Goal: Find specific page/section: Find specific page/section

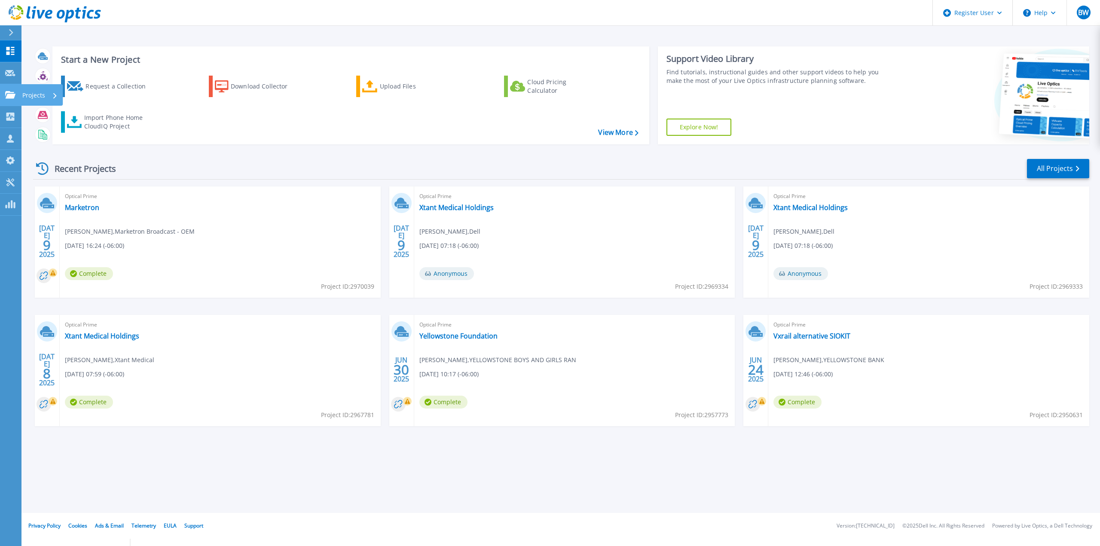
click at [14, 94] on icon at bounding box center [10, 94] width 10 height 7
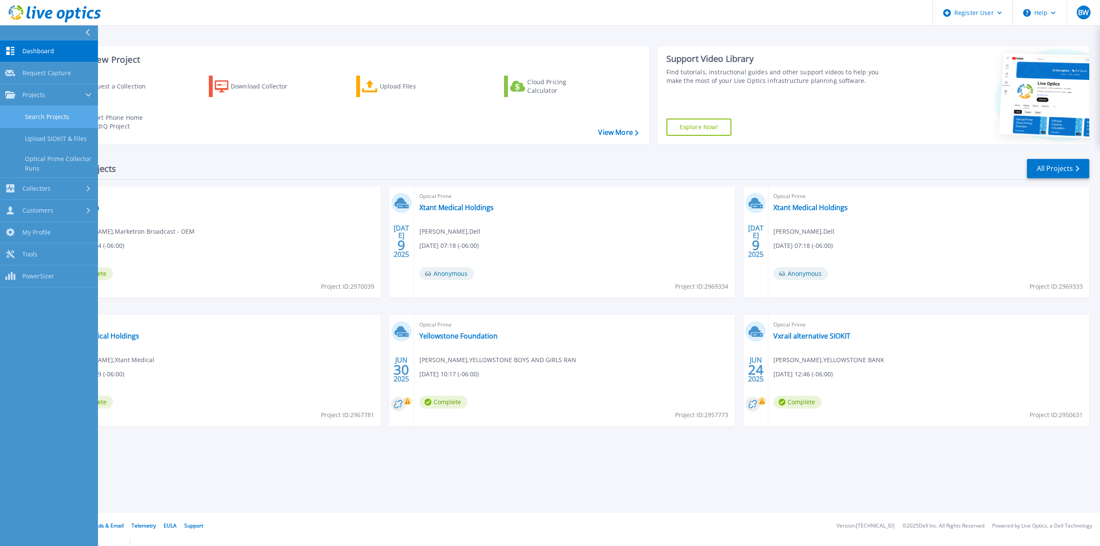
click at [43, 118] on link "Search Projects" at bounding box center [49, 117] width 98 height 22
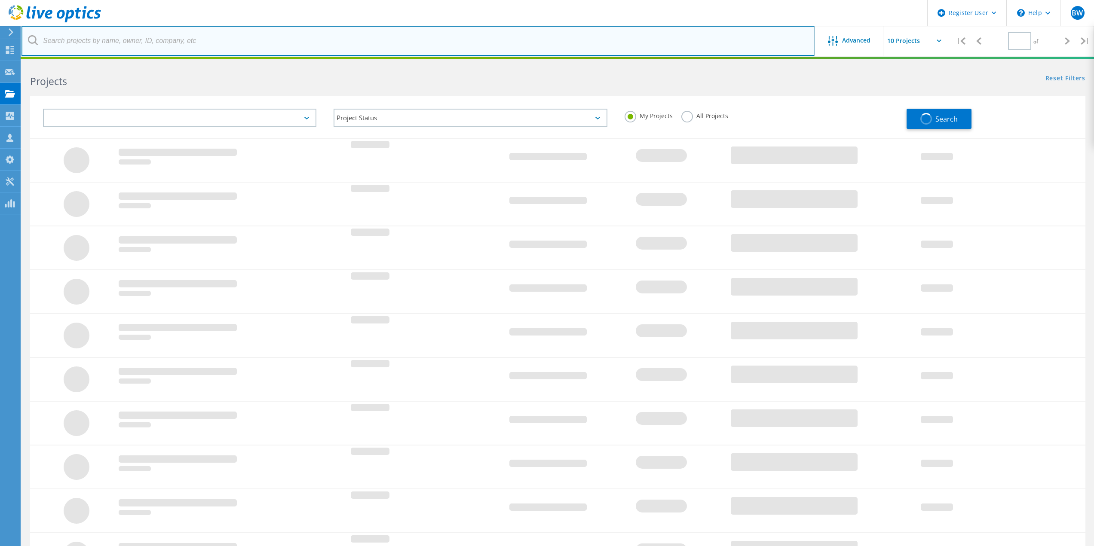
type input "1"
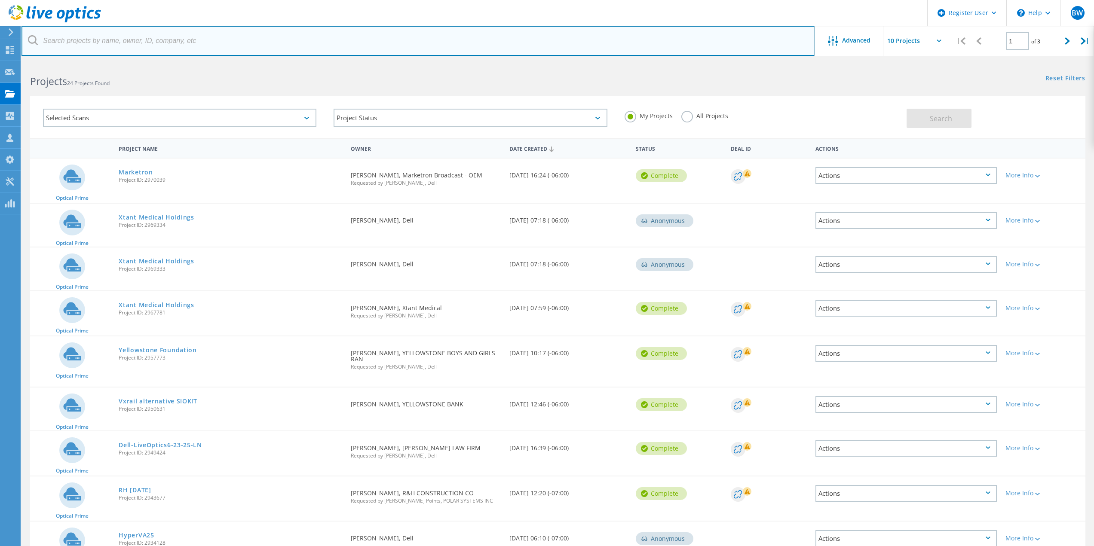
click at [82, 43] on input "text" at bounding box center [417, 41] width 793 height 30
paste input "[EMAIL_ADDRESS][DOMAIN_NAME]"
type input "[EMAIL_ADDRESS][DOMAIN_NAME]"
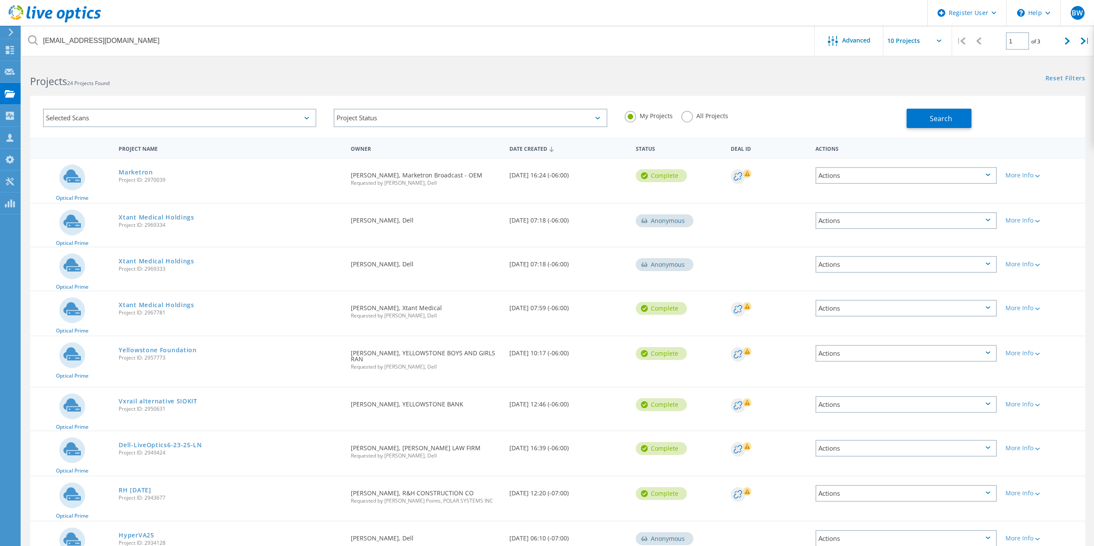
click at [688, 119] on label "All Projects" at bounding box center [704, 115] width 47 height 8
click at [0, 0] on input "All Projects" at bounding box center [0, 0] width 0 height 0
click at [685, 118] on label "All Projects" at bounding box center [704, 115] width 47 height 8
click at [0, 0] on input "All Projects" at bounding box center [0, 0] width 0 height 0
click at [918, 113] on button "Search" at bounding box center [939, 118] width 65 height 19
